Goal: Task Accomplishment & Management: Complete application form

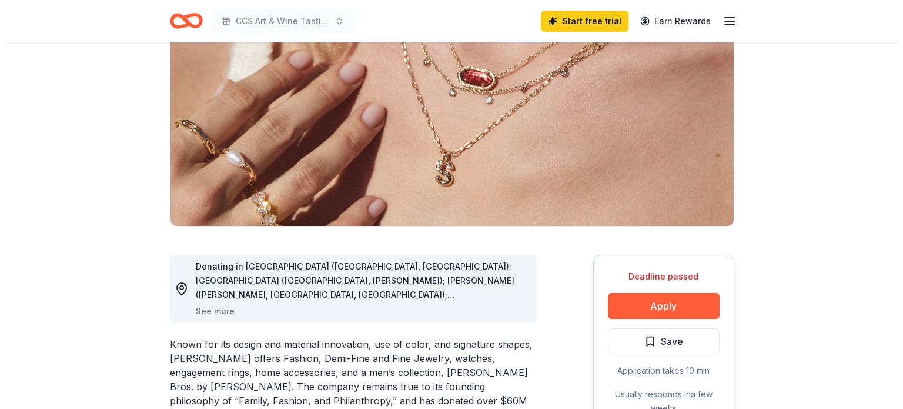
scroll to position [294, 0]
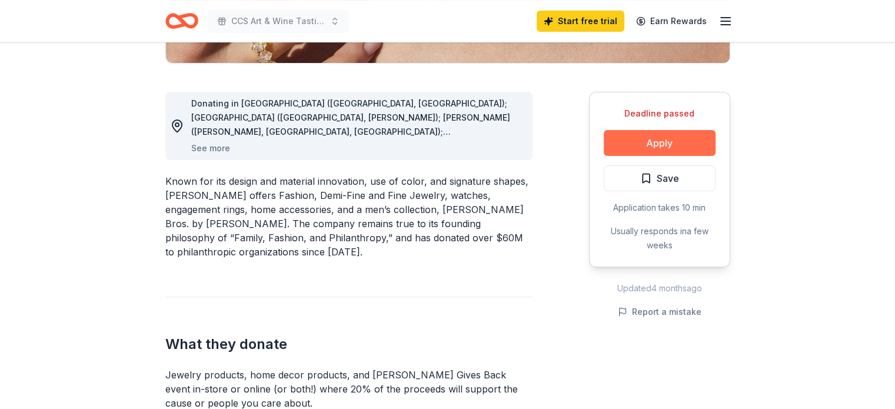
click at [659, 138] on button "Apply" at bounding box center [659, 143] width 112 height 26
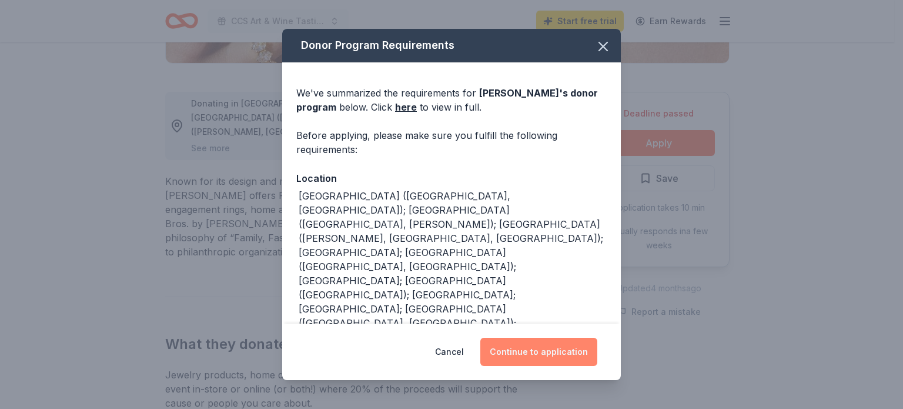
click at [525, 352] on button "Continue to application" at bounding box center [539, 352] width 117 height 28
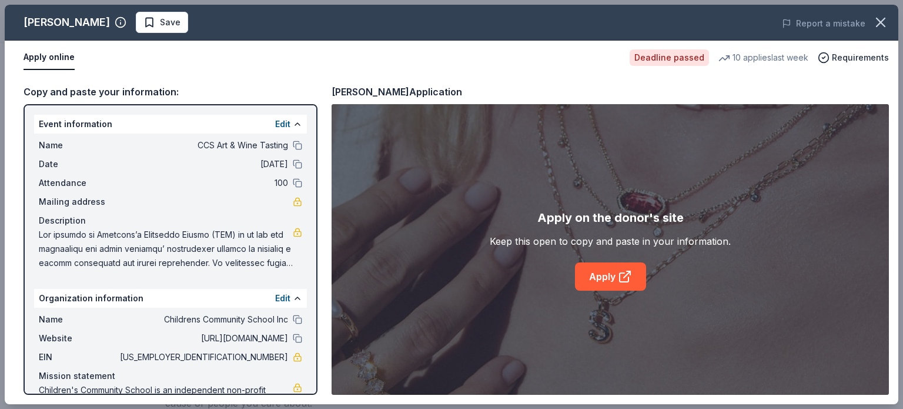
click at [293, 125] on button at bounding box center [297, 123] width 9 height 9
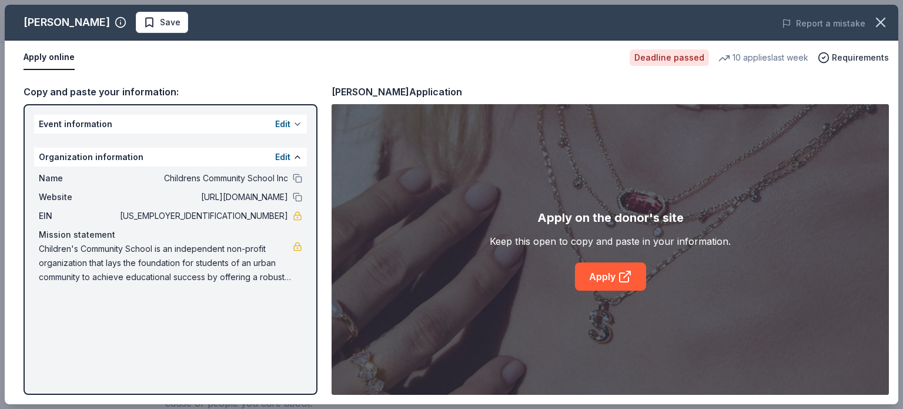
click at [293, 120] on button at bounding box center [297, 123] width 9 height 9
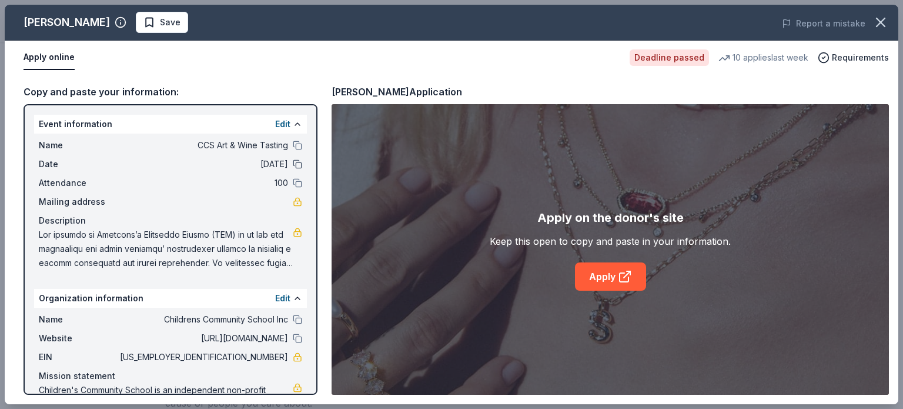
click at [291, 159] on div "Date [DATE]" at bounding box center [171, 164] width 264 height 14
click at [293, 126] on button at bounding box center [297, 123] width 9 height 9
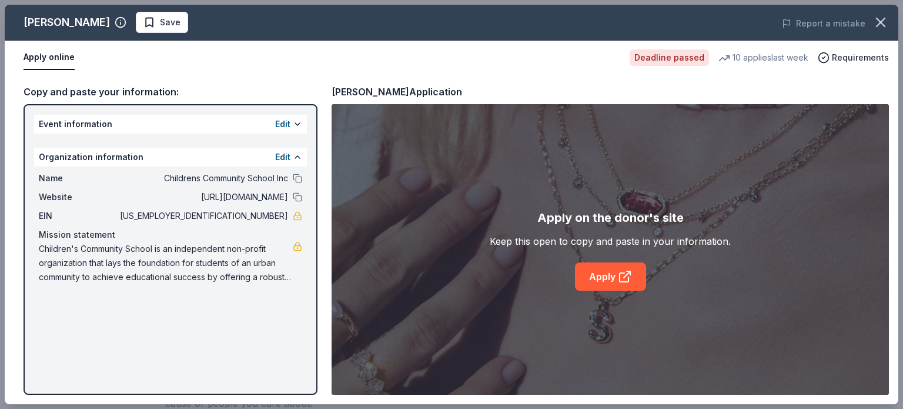
click at [298, 118] on div "Edit" at bounding box center [288, 124] width 27 height 14
click at [296, 126] on button at bounding box center [297, 123] width 9 height 9
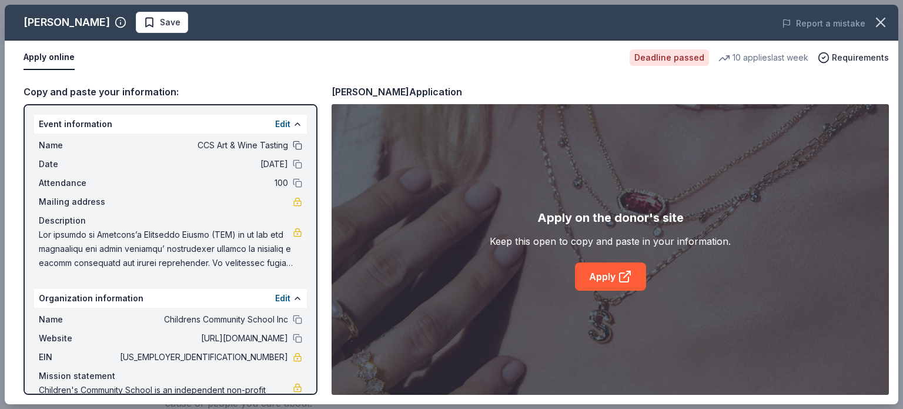
click at [293, 148] on button at bounding box center [297, 145] width 9 height 9
click at [293, 166] on button at bounding box center [297, 163] width 9 height 9
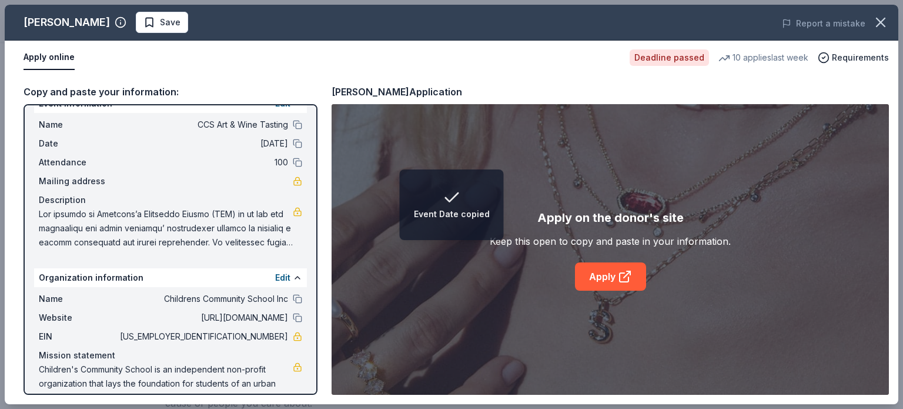
scroll to position [45, 0]
